Goal: Check status: Check status

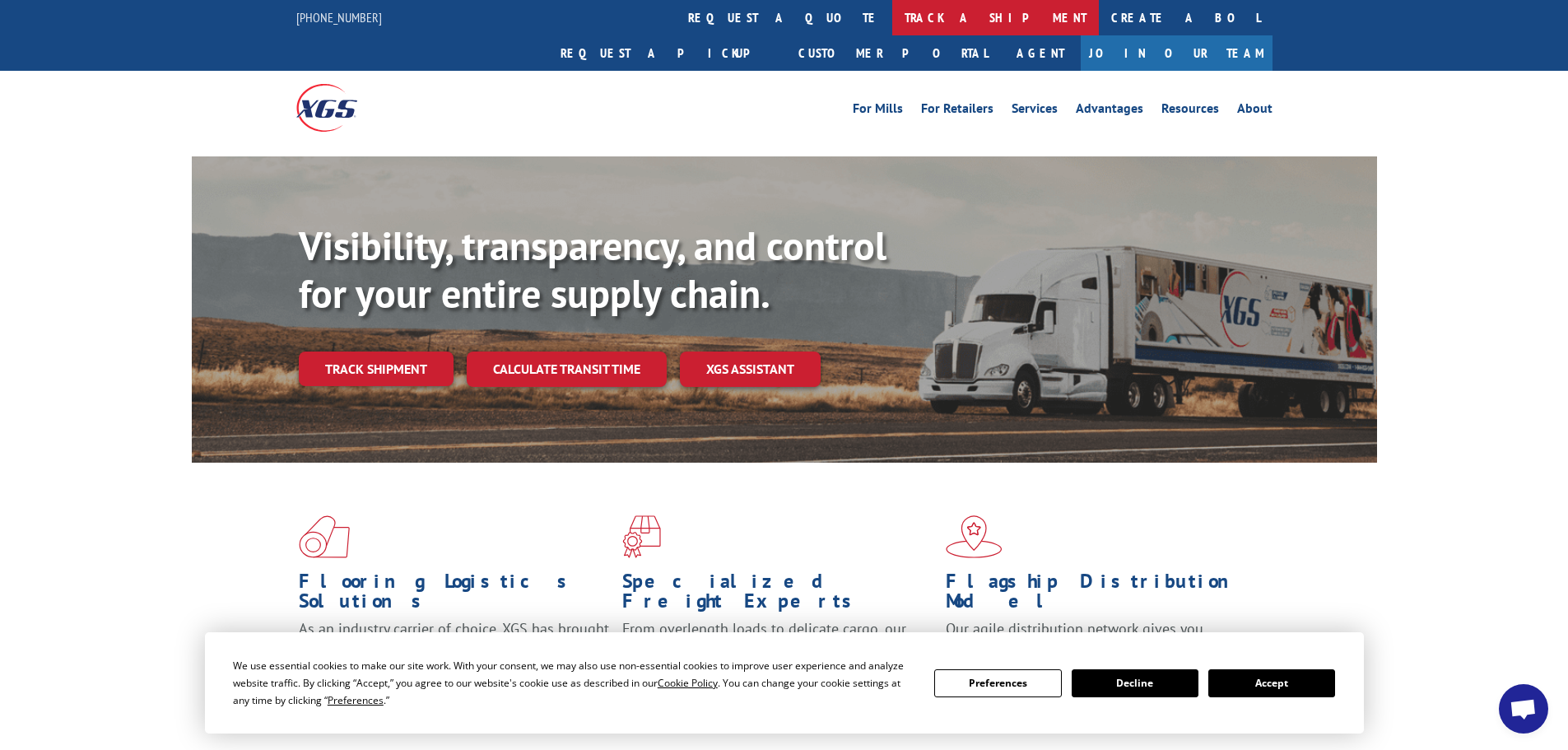
click at [892, 24] on link "track a shipment" at bounding box center [995, 17] width 207 height 36
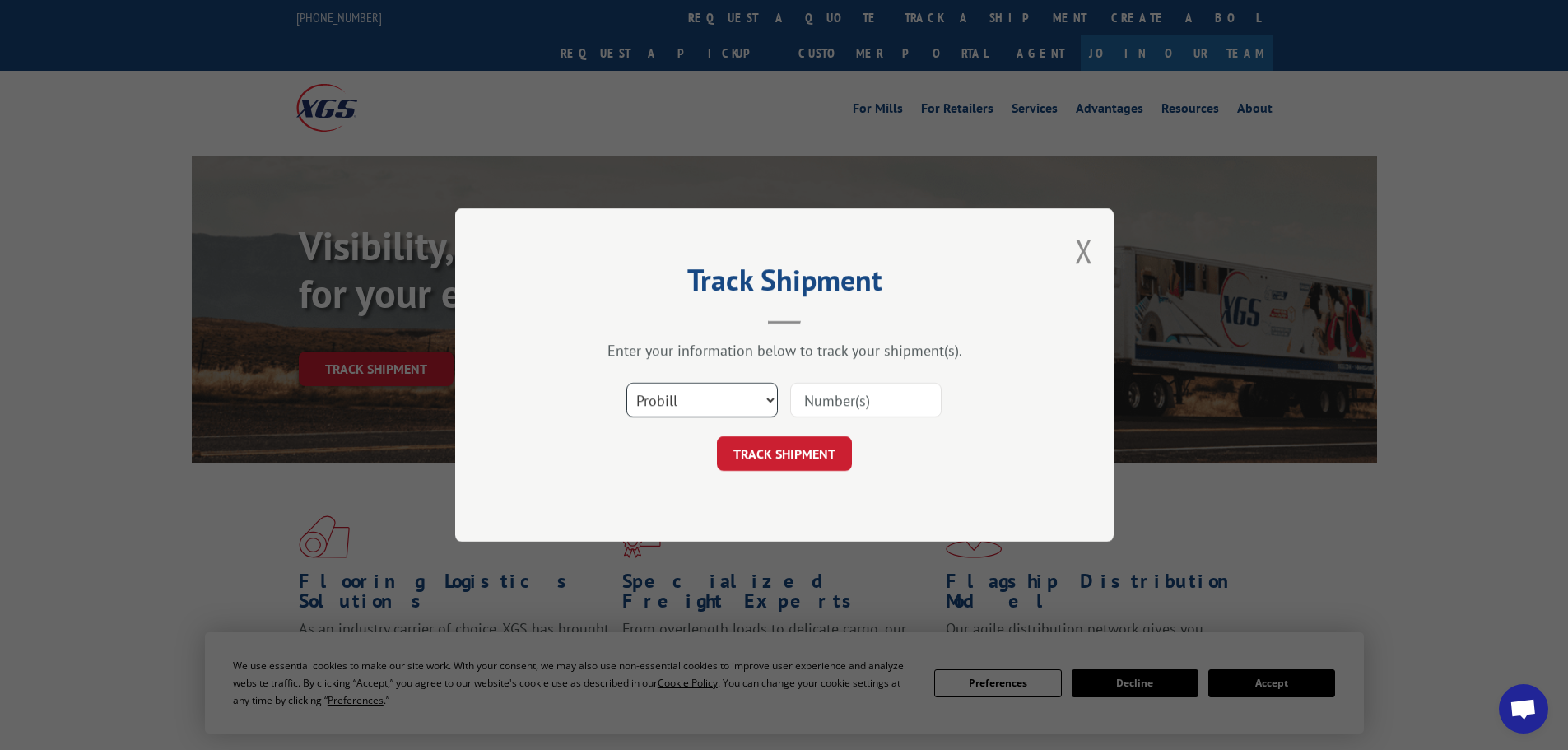
click at [680, 398] on select "Select category... Probill BOL PO" at bounding box center [702, 400] width 151 height 35
select select "bol"
click at [627, 383] on select "Select category... Probill BOL PO" at bounding box center [702, 400] width 151 height 35
click at [810, 403] on input at bounding box center [865, 400] width 151 height 35
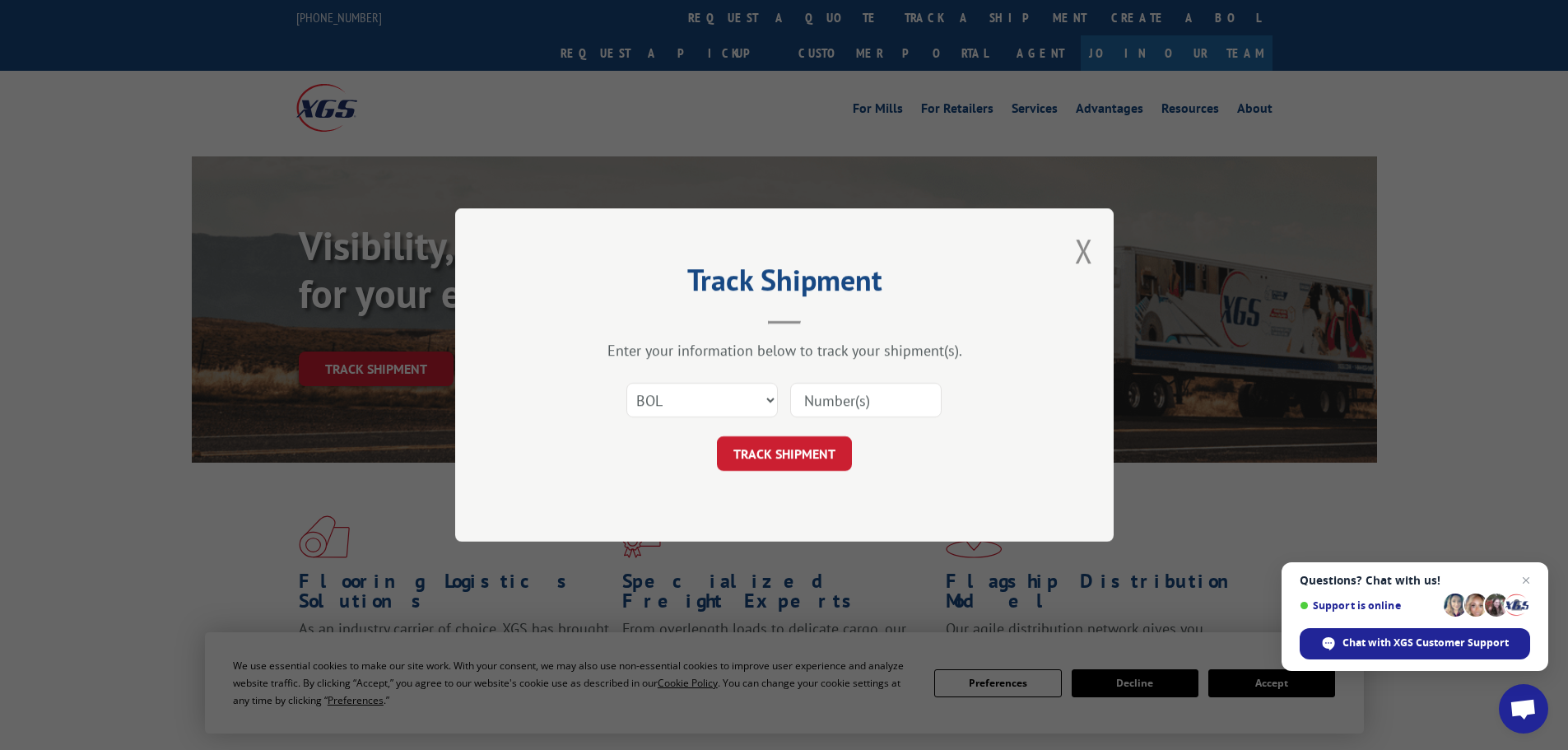
paste input "5609161"
type input "5609161"
click at [803, 458] on button "TRACK SHIPMENT" at bounding box center [784, 454] width 135 height 35
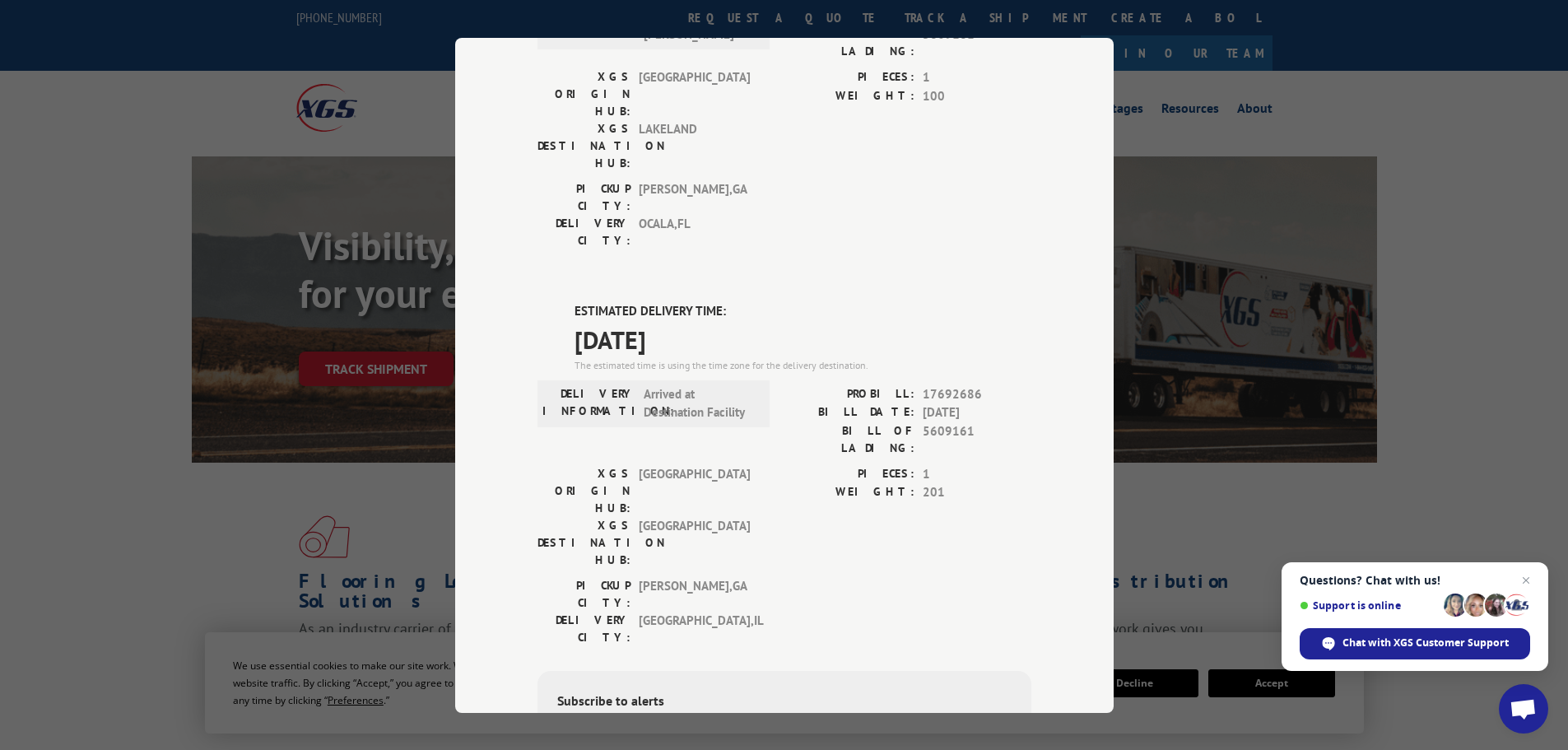
scroll to position [247, 0]
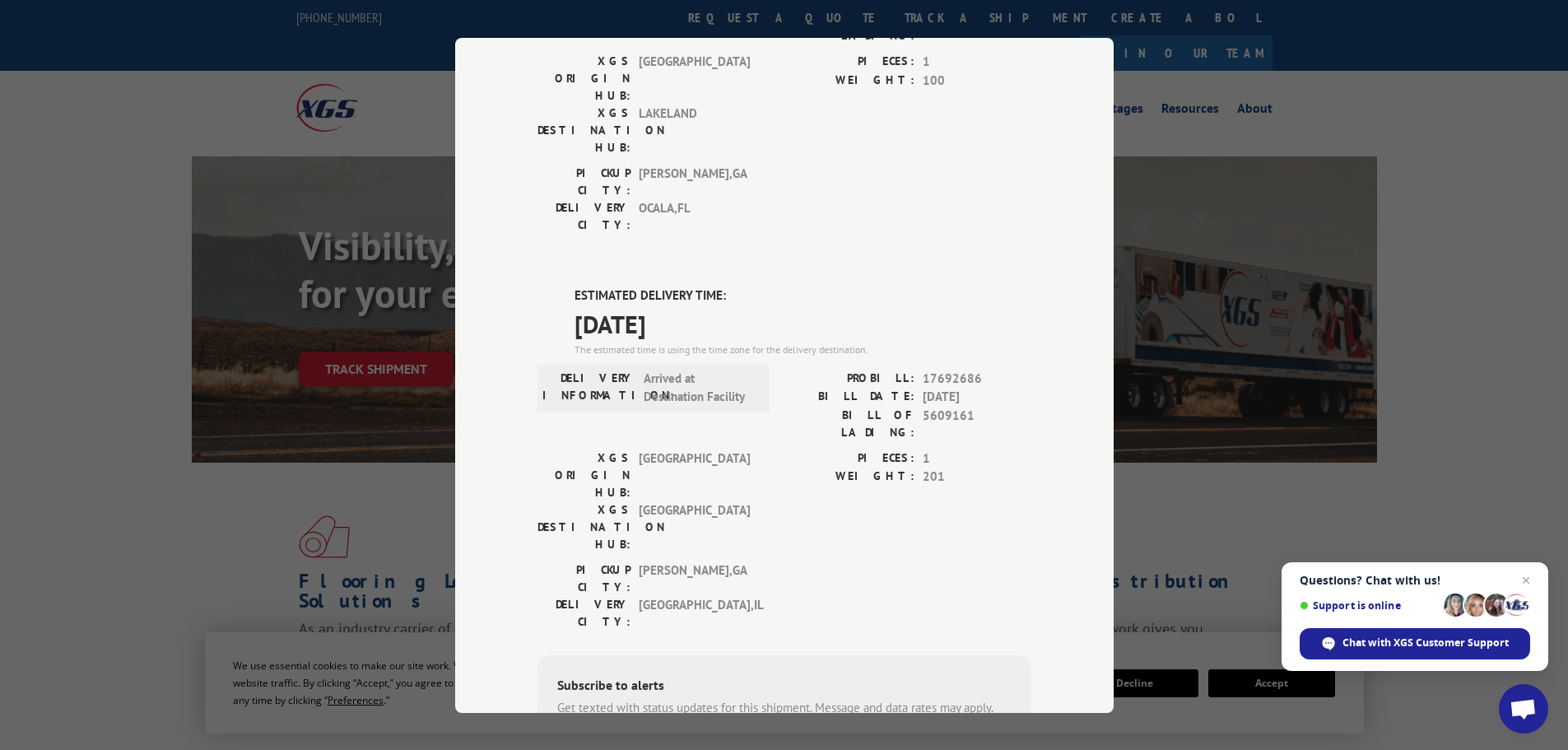
drag, startPoint x: 715, startPoint y: 225, endPoint x: 549, endPoint y: 222, distance: 166.0
click at [549, 286] on div "ESTIMATED DELIVERY TIME: [DATE] The estimated time is using the time zone for t…" at bounding box center [784, 582] width 494 height 592
copy span "[DATE]"
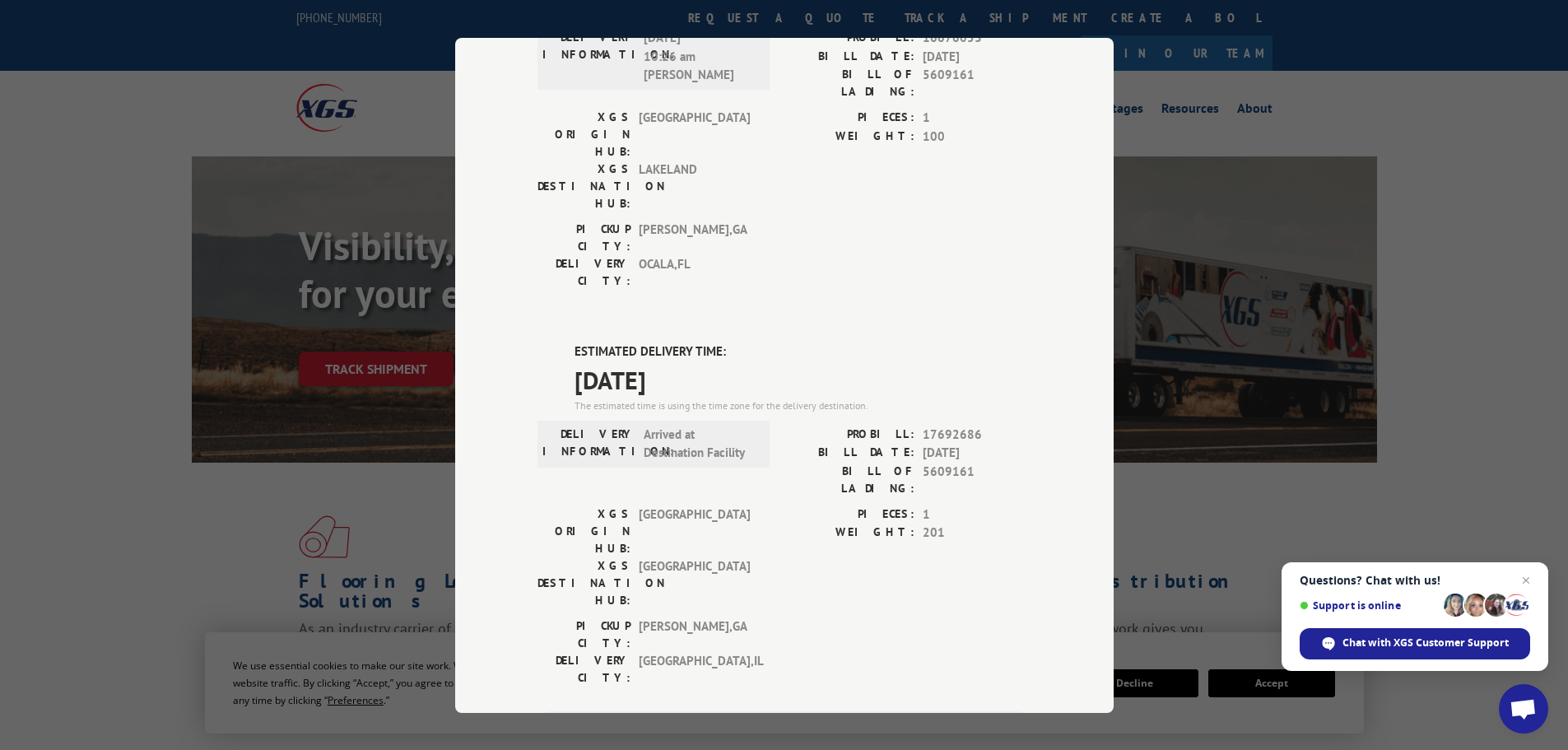
scroll to position [0, 0]
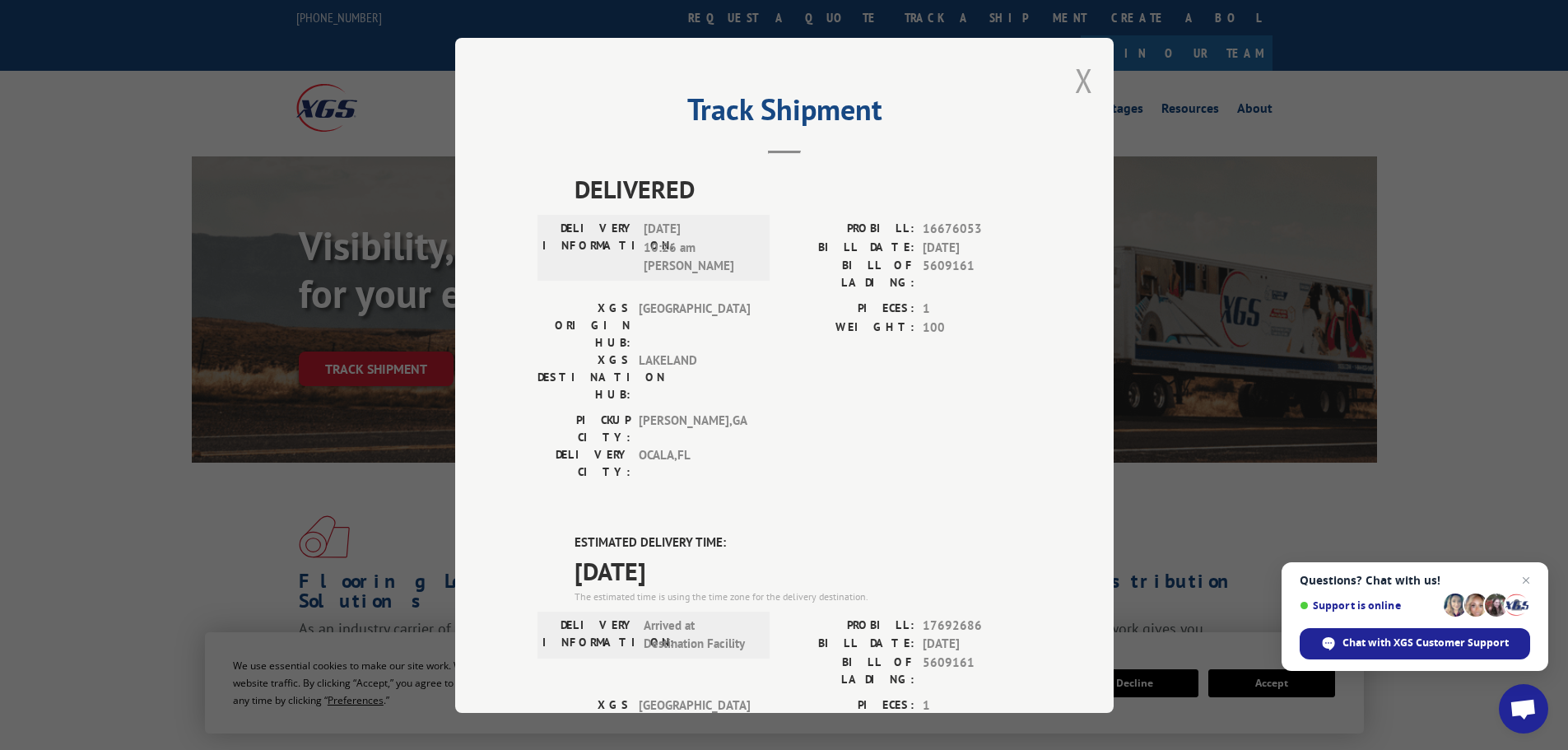
click at [1079, 75] on button "Close modal" at bounding box center [1083, 80] width 18 height 43
